Goal: Find specific page/section: Find specific page/section

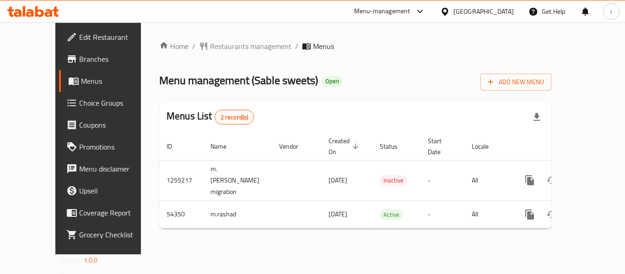
click at [410, 13] on div "Menu-management" at bounding box center [382, 11] width 56 height 11
click at [227, 46] on span "Restaurants management" at bounding box center [250, 46] width 81 height 11
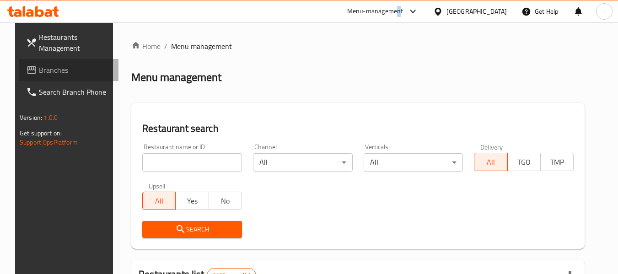
click at [60, 70] on span "Branches" at bounding box center [75, 70] width 72 height 11
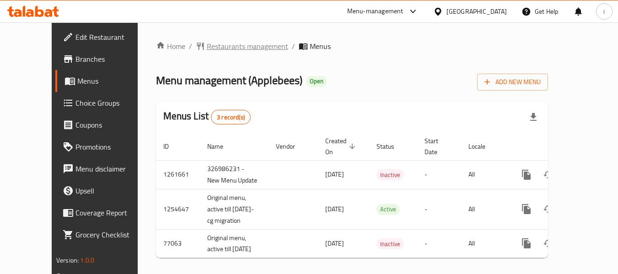
click at [207, 47] on span "Restaurants management" at bounding box center [247, 46] width 81 height 11
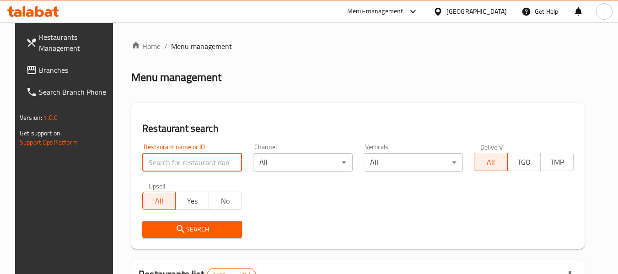
click at [174, 167] on input "search" at bounding box center [192, 162] width 100 height 18
paste input "2098"
type input "2098"
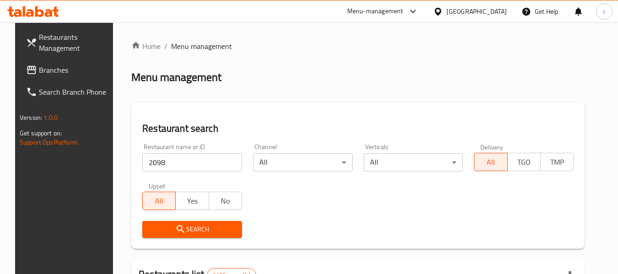
click at [173, 236] on button "Search" at bounding box center [192, 229] width 100 height 17
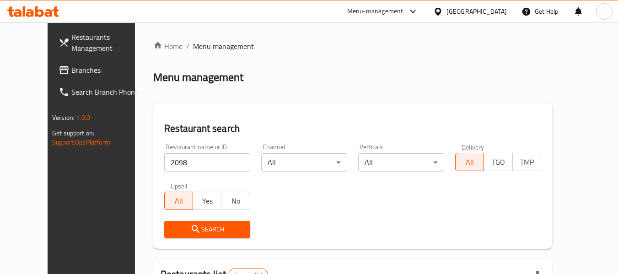
scroll to position [92, 0]
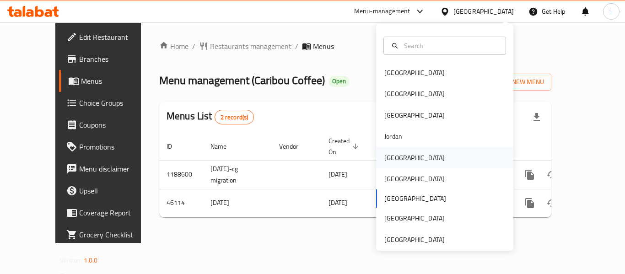
click at [413, 155] on div "[GEOGRAPHIC_DATA]" at bounding box center [444, 157] width 137 height 21
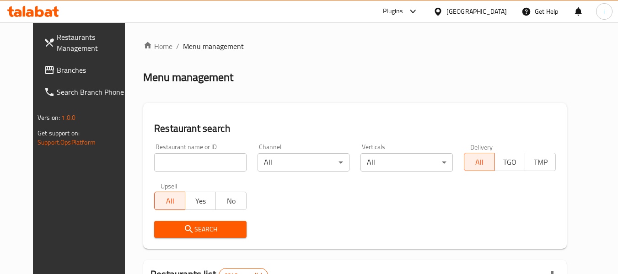
click at [43, 61] on link "Branches" at bounding box center [87, 70] width 100 height 22
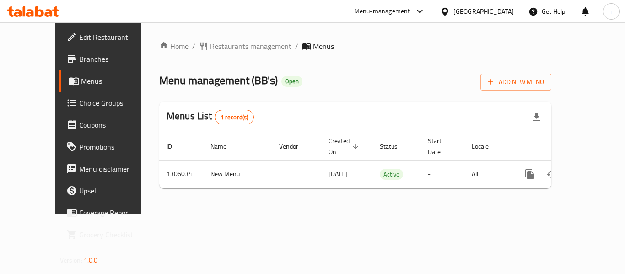
click at [412, 2] on div "Menu-management" at bounding box center [390, 11] width 86 height 22
click at [227, 43] on span "Restaurants management" at bounding box center [250, 46] width 81 height 11
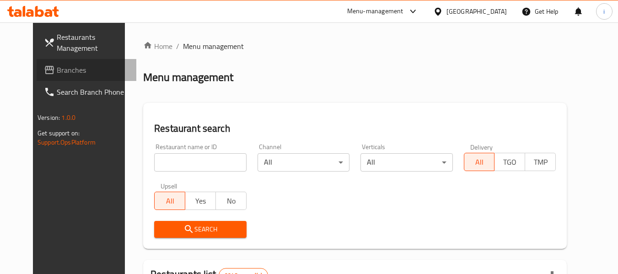
click at [57, 72] on span "Branches" at bounding box center [93, 70] width 72 height 11
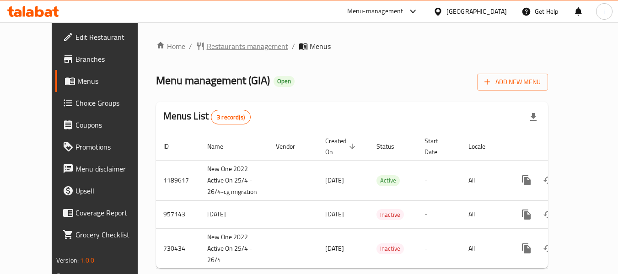
click at [207, 44] on span "Restaurants management" at bounding box center [247, 46] width 81 height 11
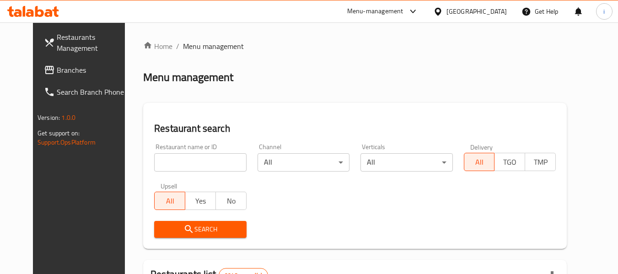
click at [181, 167] on input "search" at bounding box center [200, 162] width 92 height 18
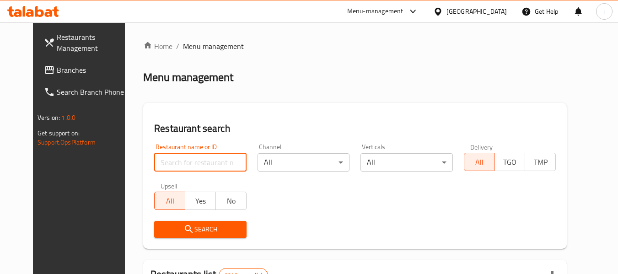
paste input "23396"
type input "23396"
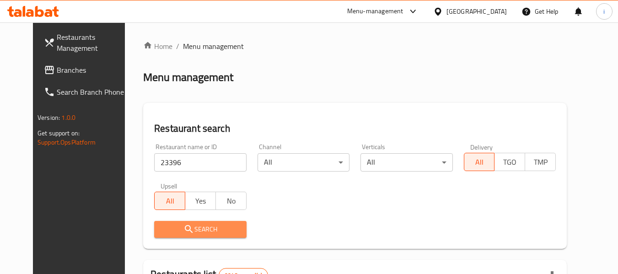
click at [183, 231] on span "Search" at bounding box center [200, 229] width 77 height 11
click at [183, 231] on div at bounding box center [309, 137] width 618 height 274
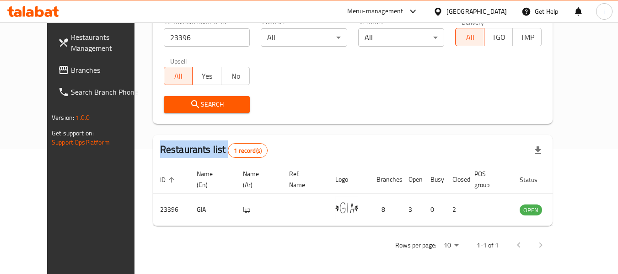
scroll to position [126, 0]
